Goal: Task Accomplishment & Management: Complete application form

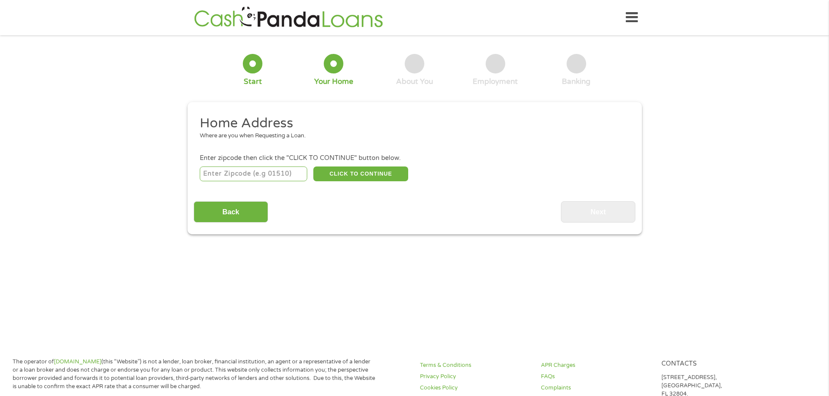
click at [283, 174] on input "number" at bounding box center [253, 174] width 107 height 15
type input "33707"
click at [372, 177] on button "CLICK TO CONTINUE" at bounding box center [360, 174] width 95 height 15
type input "33707"
type input "[GEOGRAPHIC_DATA]"
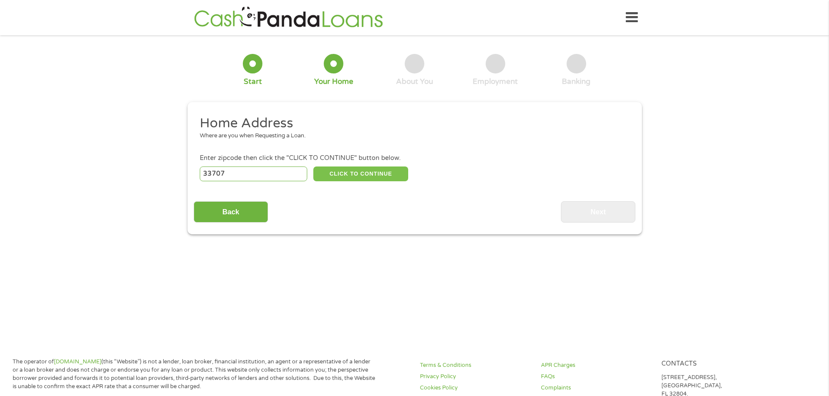
select select "[US_STATE]"
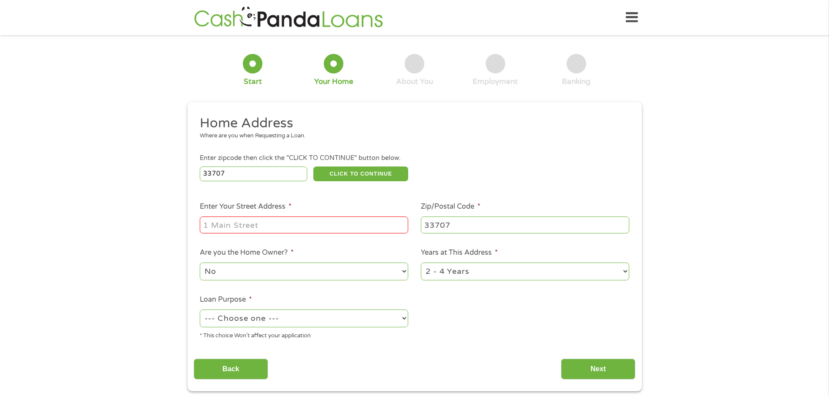
click at [333, 219] on input "Enter Your Street Address *" at bounding box center [304, 225] width 208 height 17
type input "[STREET_ADDRESS]"
select select "yes"
click at [527, 267] on select "1 Year or less 1 - 2 Years 2 - 4 Years Over 4 Years" at bounding box center [525, 272] width 208 height 18
select select "60months"
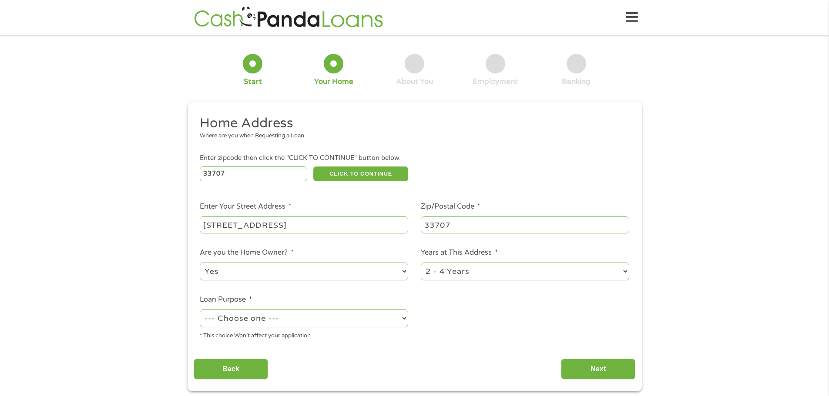
click at [421, 263] on select "1 Year or less 1 - 2 Years 2 - 4 Years Over 4 Years" at bounding box center [525, 272] width 208 height 18
click at [305, 321] on select "--- Choose one --- Pay Bills Debt Consolidation Home Improvement Major Purchase…" at bounding box center [304, 319] width 208 height 18
click at [200, 310] on select "--- Choose one --- Pay Bills Debt Consolidation Home Improvement Major Purchase…" at bounding box center [304, 319] width 208 height 18
click at [271, 318] on select "--- Choose one --- Pay Bills Debt Consolidation Home Improvement Major Purchase…" at bounding box center [304, 319] width 208 height 18
click at [200, 310] on select "--- Choose one --- Pay Bills Debt Consolidation Home Improvement Major Purchase…" at bounding box center [304, 319] width 208 height 18
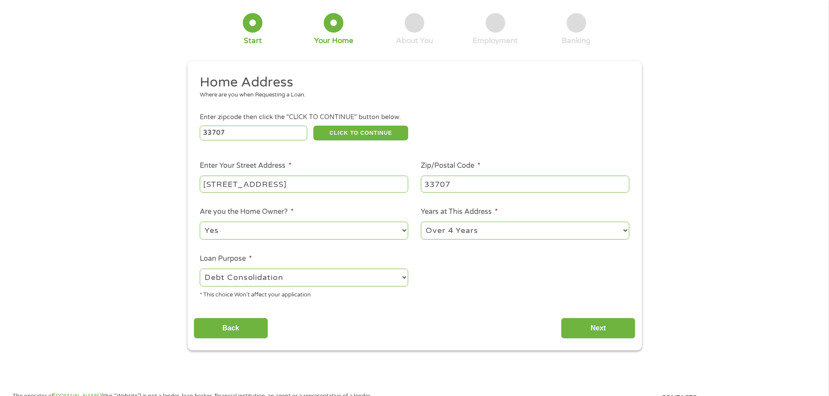
scroll to position [131, 0]
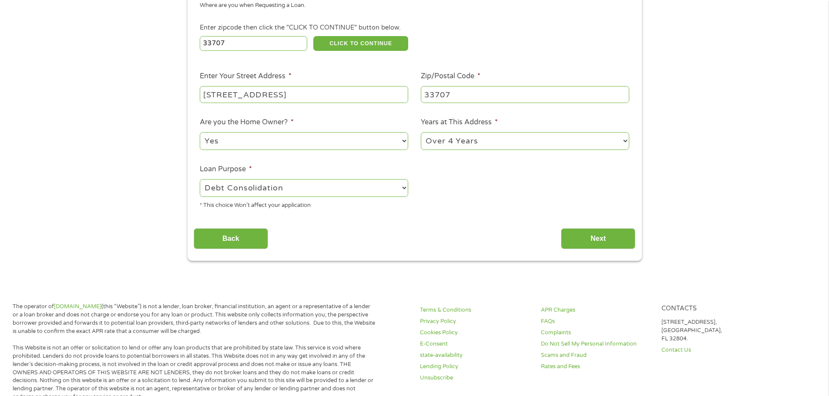
click at [347, 198] on div "--- Choose one --- Pay Bills Debt Consolidation Home Improvement Major Purchase…" at bounding box center [304, 188] width 208 height 21
click at [347, 191] on select "--- Choose one --- Pay Bills Debt Consolidation Home Improvement Major Purchase…" at bounding box center [304, 188] width 208 height 18
select select "paybills"
click at [200, 179] on select "--- Choose one --- Pay Bills Debt Consolidation Home Improvement Major Purchase…" at bounding box center [304, 188] width 208 height 18
click at [603, 237] on input "Next" at bounding box center [598, 238] width 74 height 21
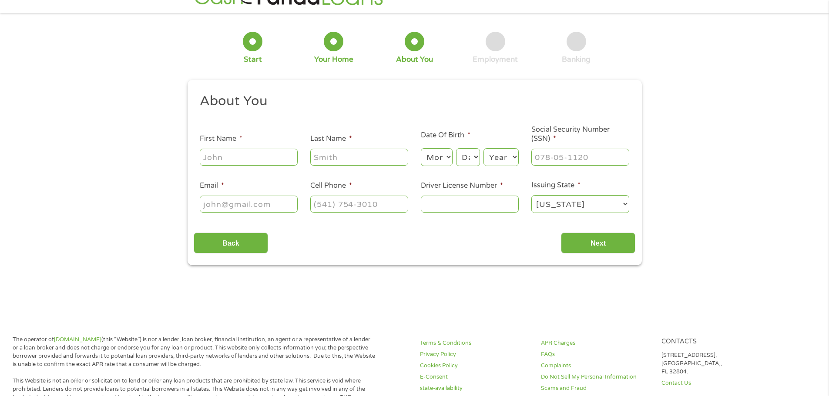
scroll to position [0, 0]
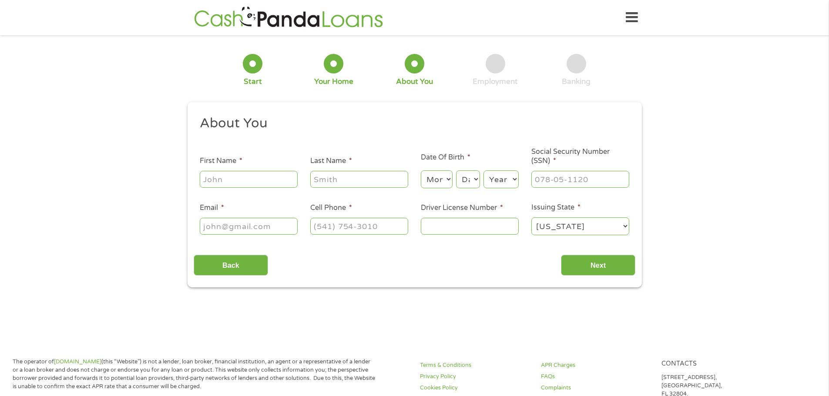
click at [257, 182] on input "First Name *" at bounding box center [249, 179] width 98 height 17
type input "[PERSON_NAME]"
type input "maiden"
select select "16"
select select "1958"
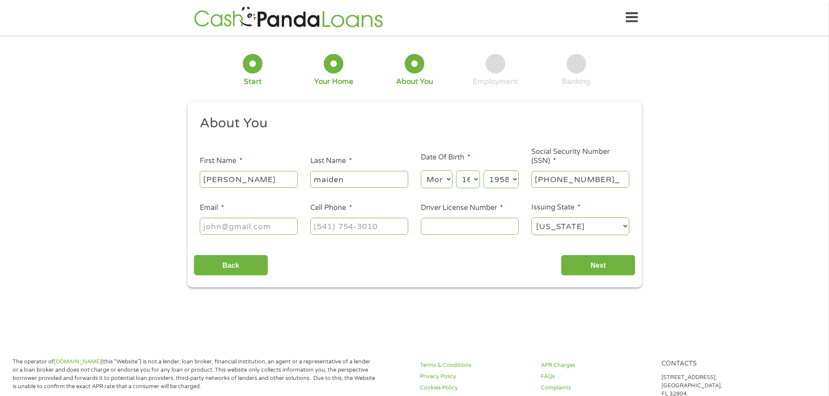
type input "521-78-3666"
type input "[PERSON_NAME][EMAIL_ADDRESS]"
type input "[PHONE_NUMBER]"
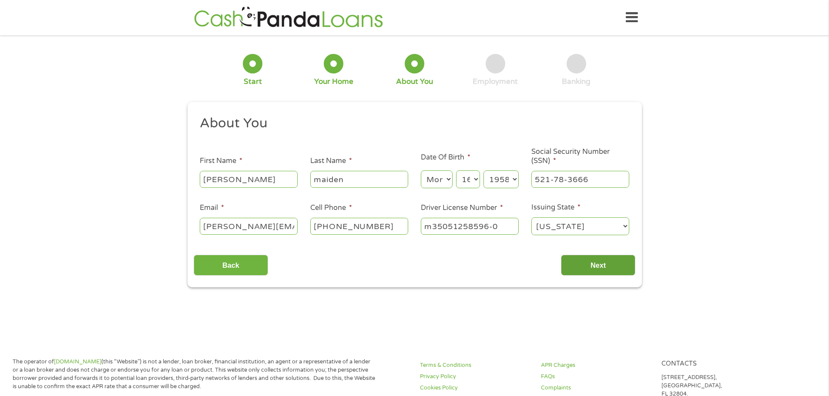
type input "m35051258596-0"
click at [578, 269] on input "Next" at bounding box center [598, 265] width 74 height 21
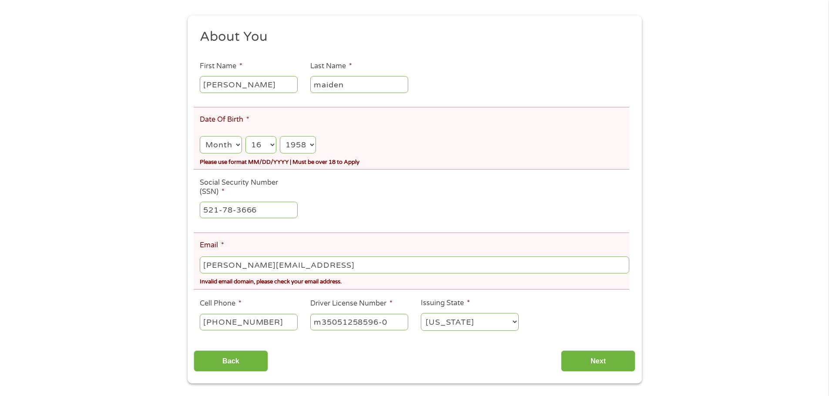
scroll to position [131, 0]
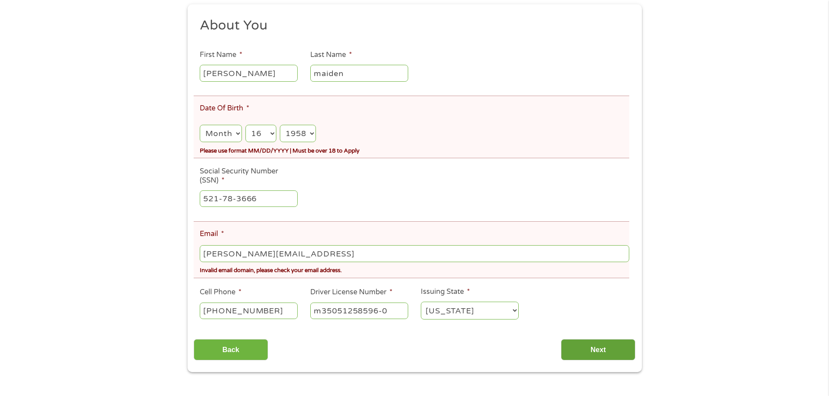
click at [589, 352] on input "Next" at bounding box center [598, 349] width 74 height 21
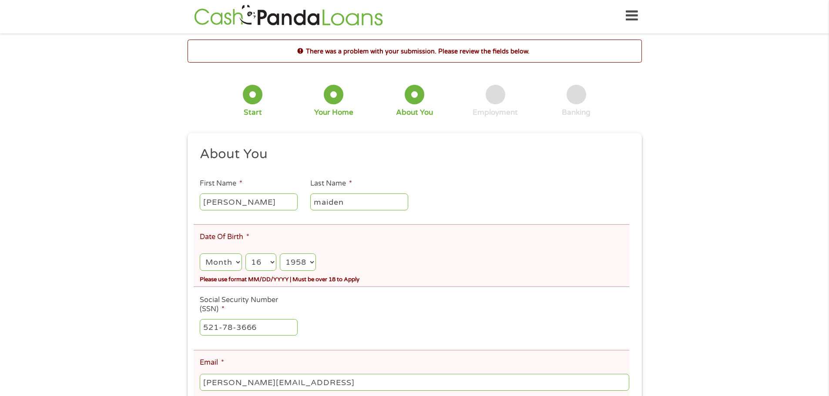
scroll to position [0, 0]
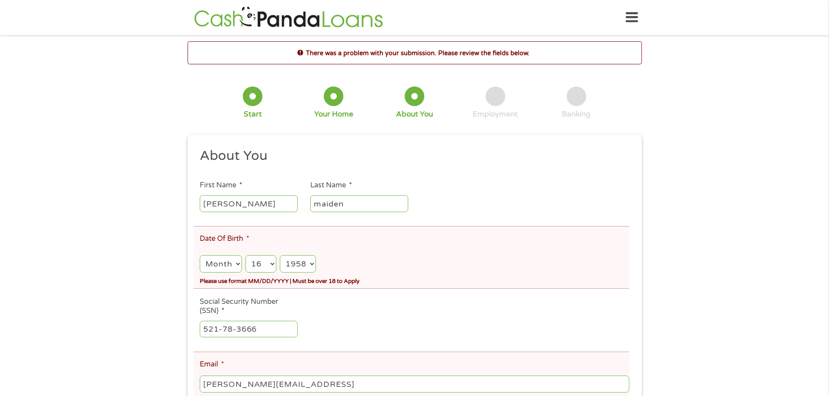
click at [238, 265] on select "Month 1 2 3 4 5 6 7 8 9 10 11 12" at bounding box center [221, 264] width 42 height 18
select select "3"
click at [200, 255] on select "Month 1 2 3 4 5 6 7 8 9 10 11 12" at bounding box center [221, 264] width 42 height 18
click at [215, 262] on select "Month 1 2 3 4 5 6 7 8 9 10 11 12" at bounding box center [221, 264] width 42 height 18
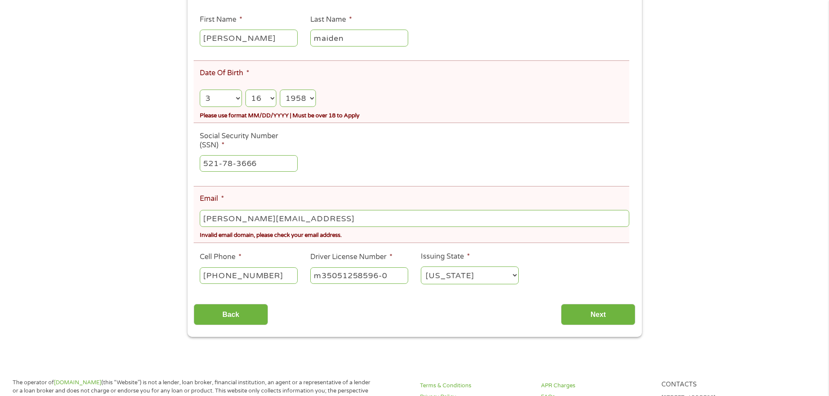
scroll to position [174, 0]
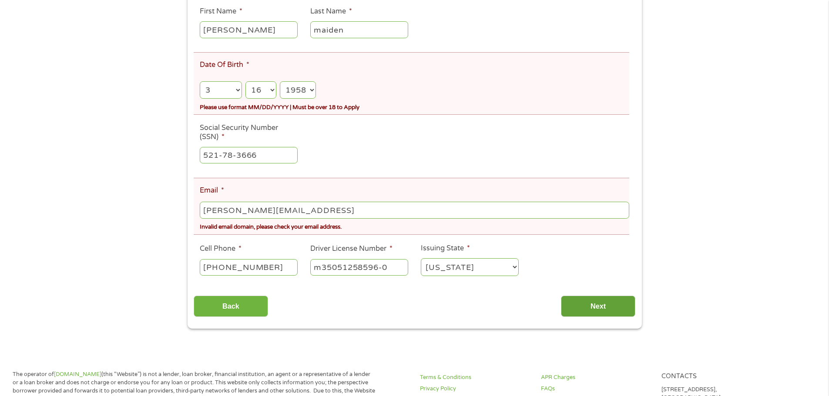
click at [612, 305] on input "Next" at bounding box center [598, 306] width 74 height 21
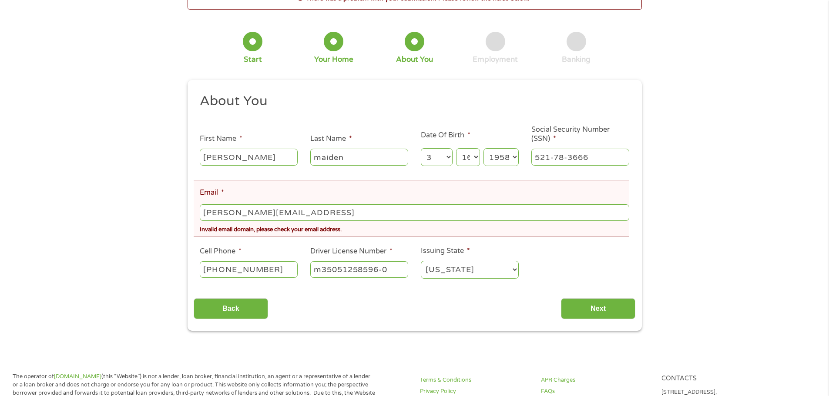
scroll to position [0, 0]
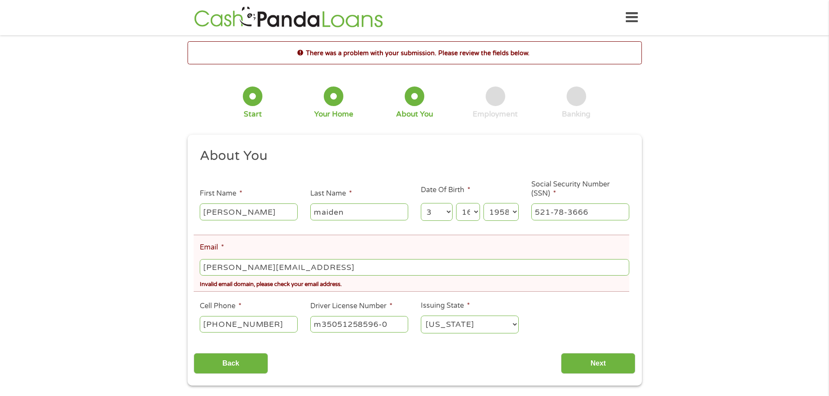
click at [303, 268] on input "[PERSON_NAME][EMAIL_ADDRESS]" at bounding box center [414, 267] width 429 height 17
type input "[PERSON_NAME][EMAIL_ADDRESS][DOMAIN_NAME]"
click at [625, 365] on input "Next" at bounding box center [598, 363] width 74 height 21
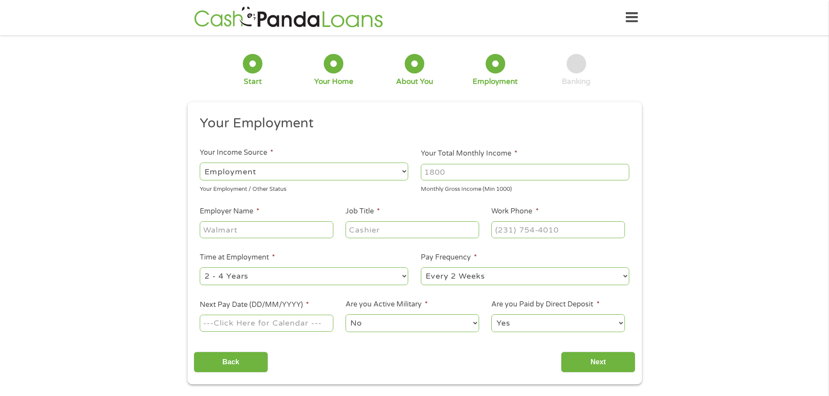
click at [361, 174] on select "--- Choose one --- Employment [DEMOGRAPHIC_DATA] Benefits" at bounding box center [304, 172] width 208 height 18
click at [507, 171] on input "Your Total Monthly Income *" at bounding box center [525, 172] width 208 height 17
drag, startPoint x: 507, startPoint y: 171, endPoint x: 309, endPoint y: 152, distance: 199.3
click at [309, 152] on ul "Your Employment Your Income Source * --- Choose one --- Employment [DEMOGRAPHIC…" at bounding box center [415, 227] width 442 height 225
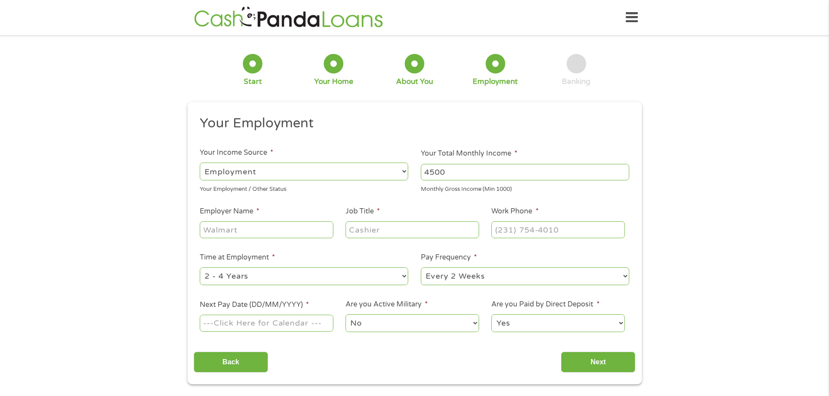
type input "4500"
click at [262, 224] on input "Employer Name *" at bounding box center [266, 229] width 133 height 17
type input "sunsetvistas"
type input "admin"
type input "[PHONE_NUMBER]"
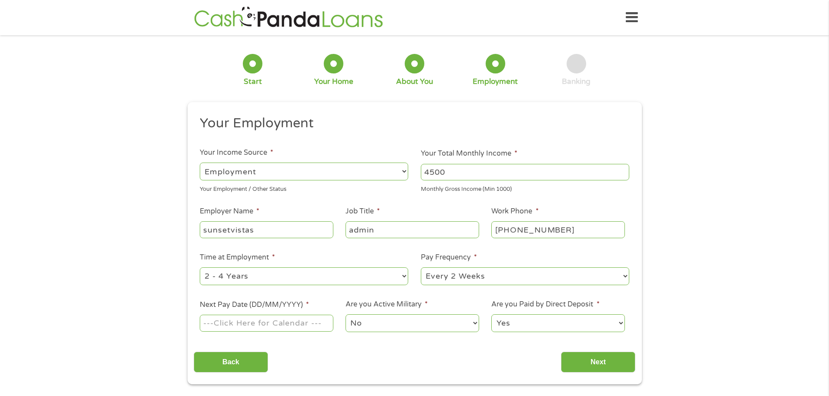
click at [318, 268] on select "--- Choose one --- 1 Year or less 1 - 2 Years 2 - 4 Years Over 4 Years" at bounding box center [304, 277] width 208 height 18
select select "60months"
click at [200, 268] on select "--- Choose one --- 1 Year or less 1 - 2 Years 2 - 4 Years Over 4 Years" at bounding box center [304, 277] width 208 height 18
click at [528, 280] on select "--- Choose one --- Every 2 Weeks Every Week Monthly Semi-Monthly" at bounding box center [525, 277] width 208 height 18
click at [421, 268] on select "--- Choose one --- Every 2 Weeks Every Week Monthly Semi-Monthly" at bounding box center [525, 277] width 208 height 18
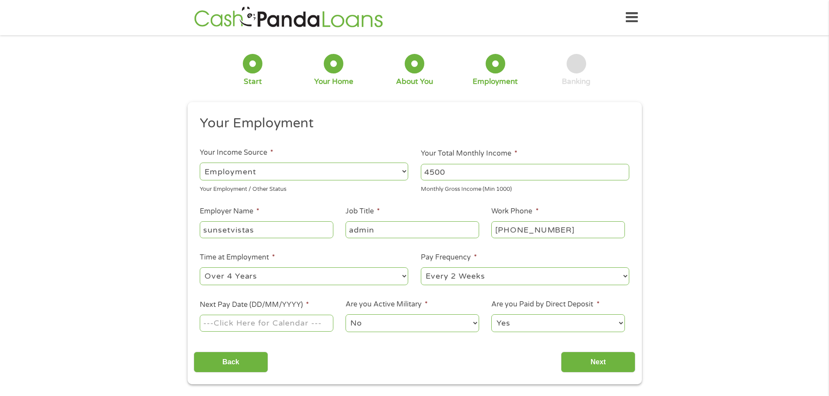
click at [274, 323] on input "Next Pay Date (DD/MM/YYYY) *" at bounding box center [266, 323] width 133 height 17
type input "[DATE]"
click at [606, 368] on input "Next" at bounding box center [598, 362] width 74 height 21
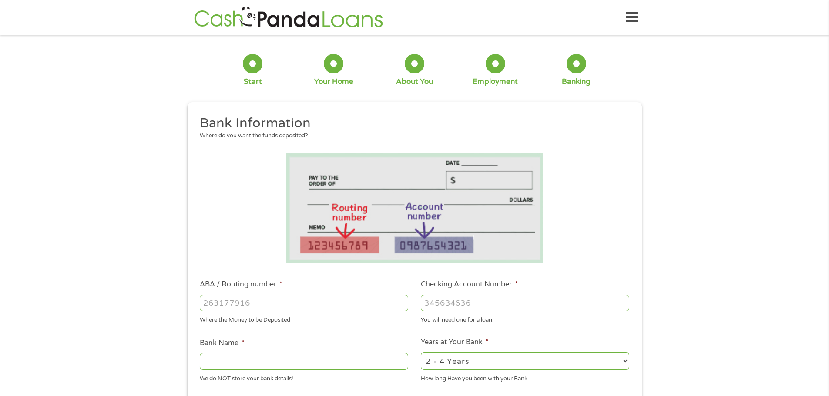
click at [288, 301] on input "ABA / Routing number *" at bounding box center [304, 303] width 208 height 17
type input "253191387"
click at [489, 296] on input "Checking Account Number *" at bounding box center [525, 303] width 208 height 17
type input "1100031613858"
click at [391, 358] on input "Bank Name *" at bounding box center [304, 361] width 208 height 17
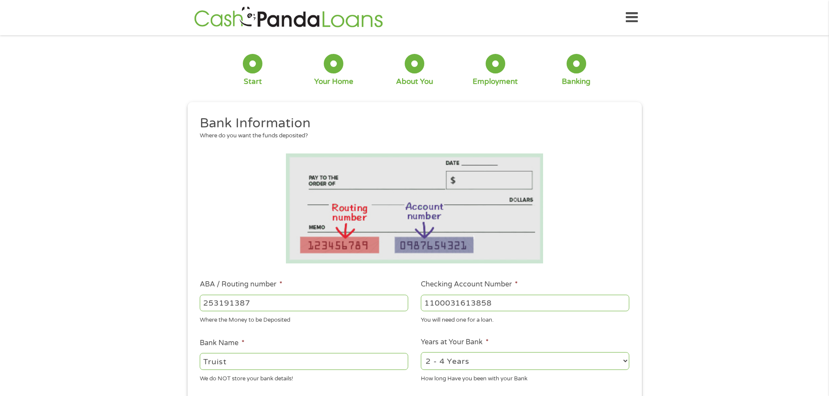
type input "Truist"
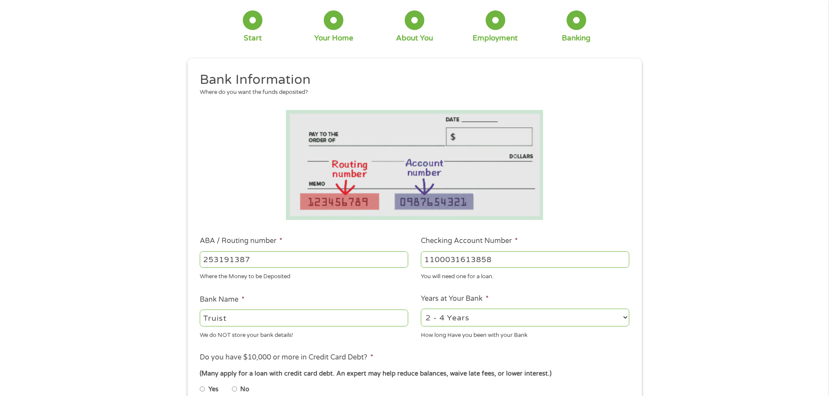
click at [553, 315] on select "2 - 4 Years 6 - 12 Months 1 - 2 Years Over 4 Years" at bounding box center [525, 318] width 208 height 18
select select "60months"
click at [421, 309] on select "2 - 4 Years 6 - 12 Months 1 - 2 Years Over 4 Years" at bounding box center [525, 318] width 208 height 18
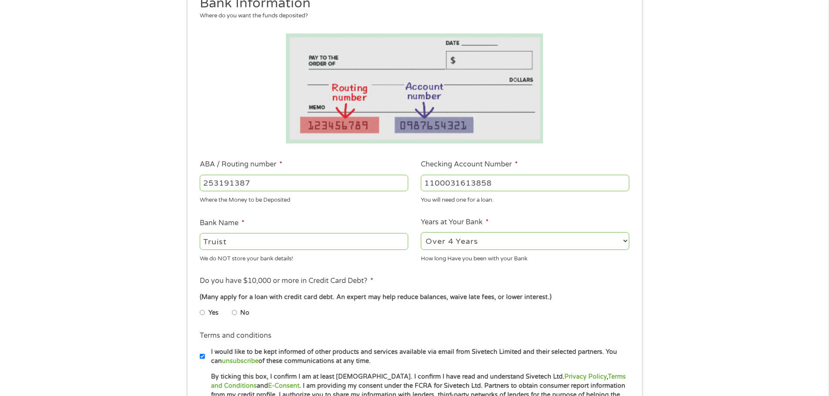
scroll to position [131, 0]
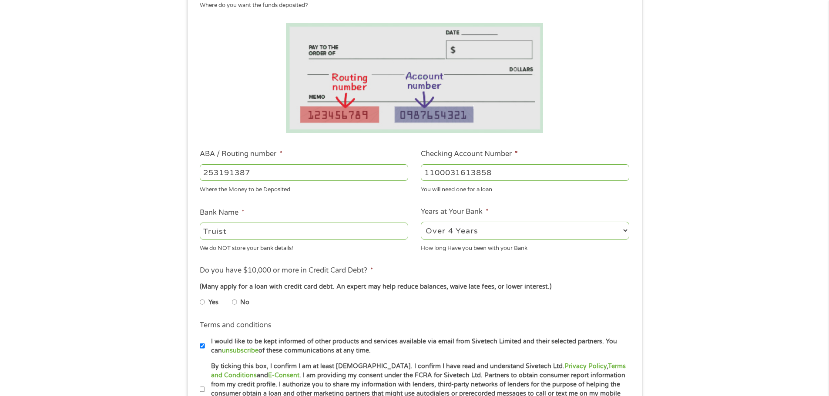
click at [234, 305] on input "No" at bounding box center [234, 302] width 5 height 14
radio input "true"
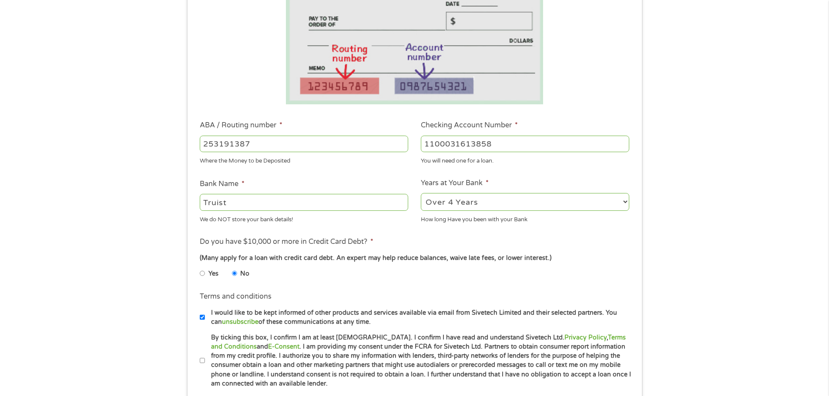
scroll to position [218, 0]
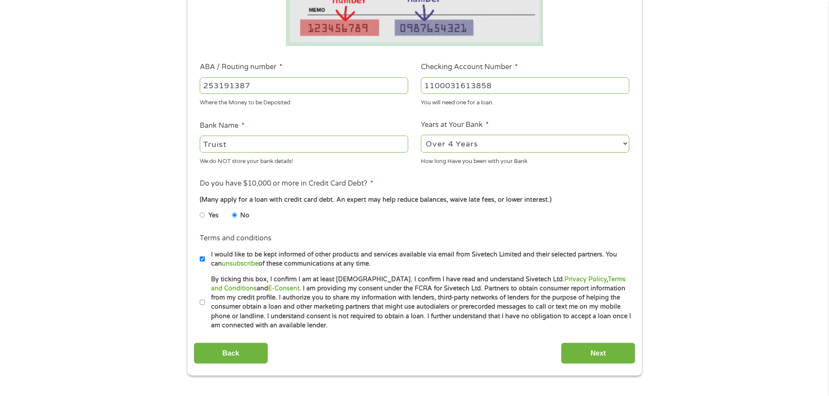
click at [205, 263] on label "I would like to be kept informed of other products and services available via e…" at bounding box center [418, 259] width 427 height 19
click at [205, 263] on input "I would like to be kept informed of other products and services available via e…" at bounding box center [202, 259] width 5 height 14
checkbox input "false"
click at [202, 298] on input "By ticking this box, I confirm I am at least [DEMOGRAPHIC_DATA]. I confirm I ha…" at bounding box center [202, 303] width 5 height 14
checkbox input "true"
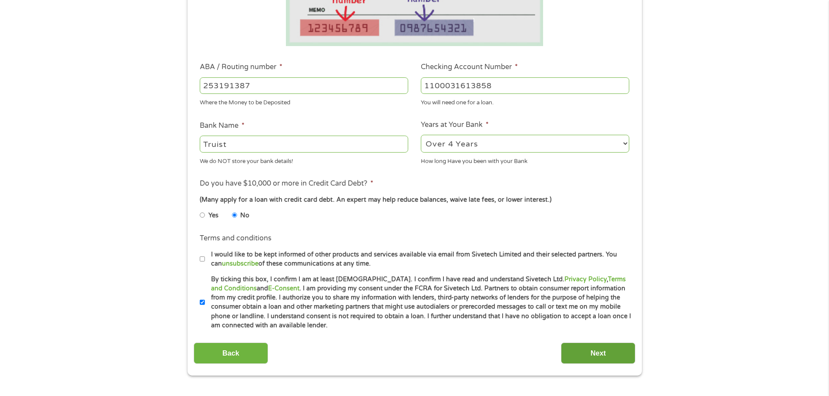
click at [605, 358] on input "Next" at bounding box center [598, 353] width 74 height 21
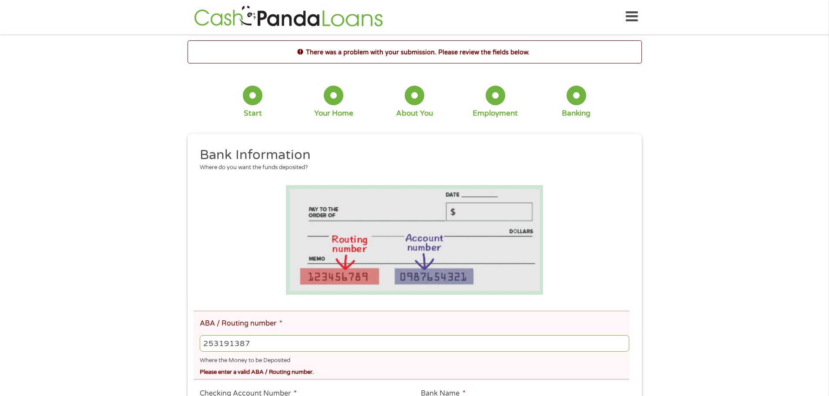
scroll to position [0, 0]
click at [273, 345] on input "253191387" at bounding box center [414, 344] width 429 height 17
drag, startPoint x: 273, startPoint y: 345, endPoint x: 107, endPoint y: 319, distance: 168.2
click at [107, 319] on div "There was a problem with your submission. Please review the fields below. 1 Sta…" at bounding box center [414, 372] width 829 height 662
type input "263191387"
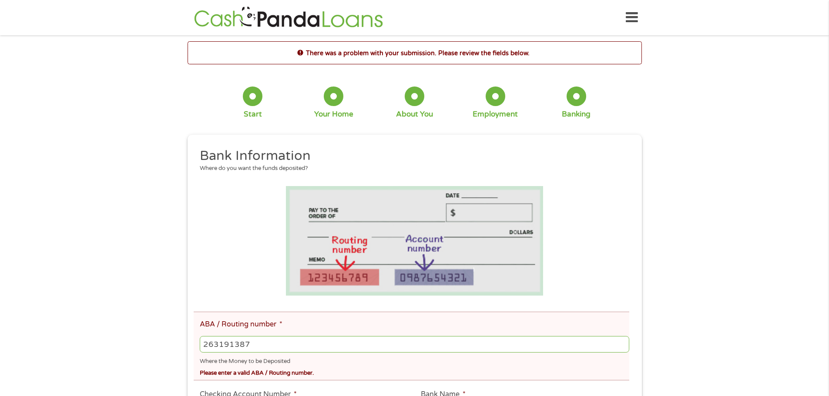
type input "BRANCH BANKING AND TRUST CO"
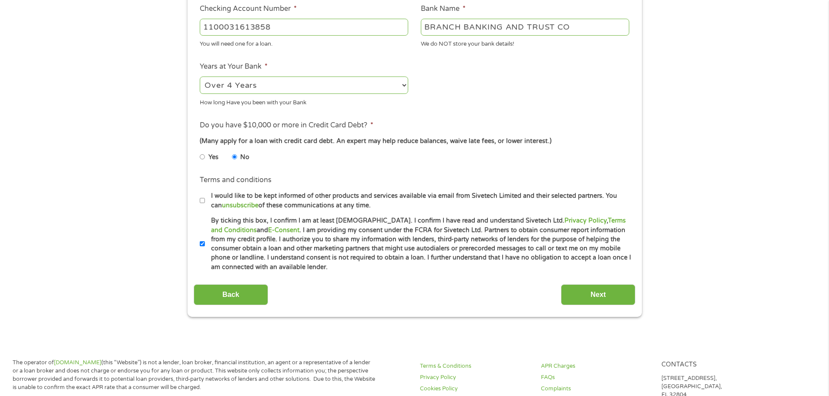
scroll to position [392, 0]
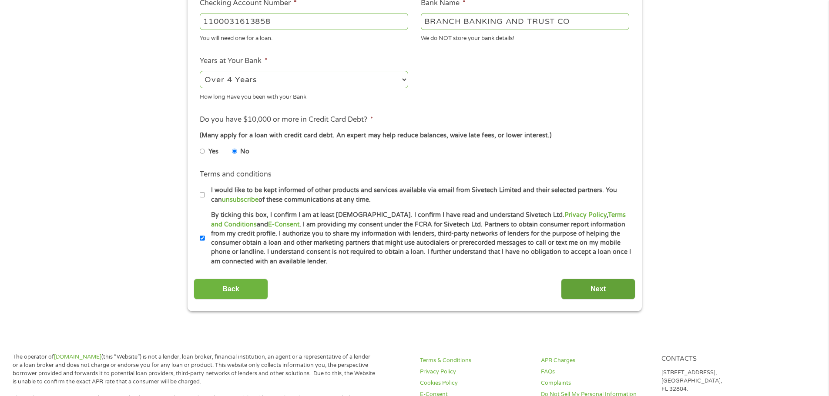
type input "263191387"
click at [589, 291] on input "Next" at bounding box center [598, 289] width 74 height 21
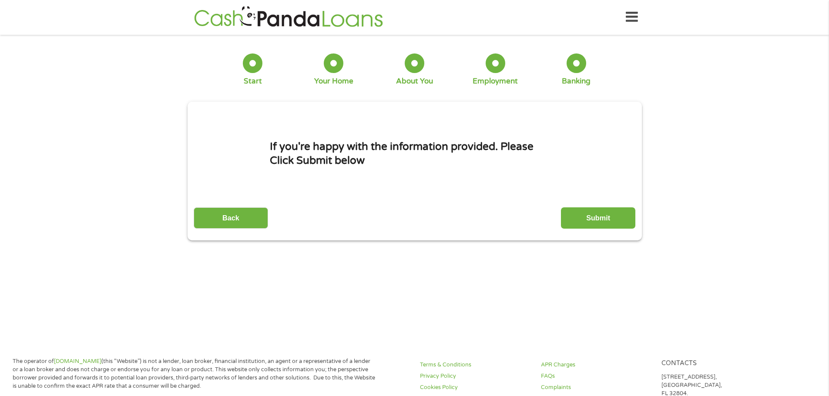
scroll to position [0, 0]
click at [603, 217] on input "Submit" at bounding box center [598, 218] width 74 height 21
